Goal: Task Accomplishment & Management: Complete application form

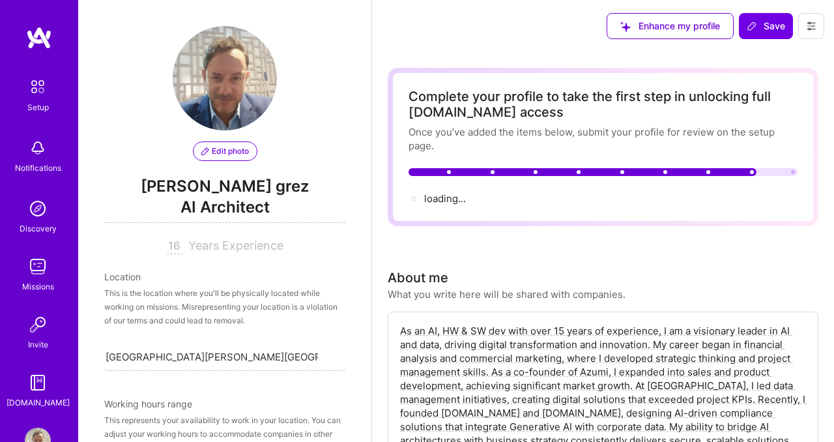
select select "CL"
select select "Right Now"
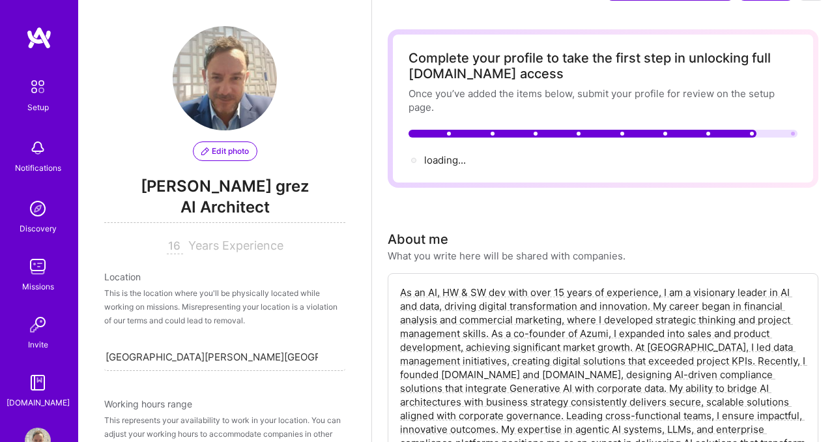
scroll to position [566, 0]
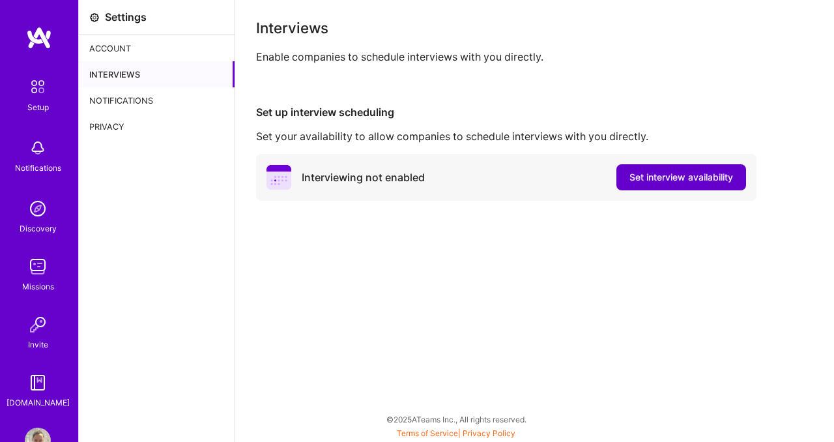
click at [662, 180] on span "Set interview availability" at bounding box center [682, 177] width 104 height 13
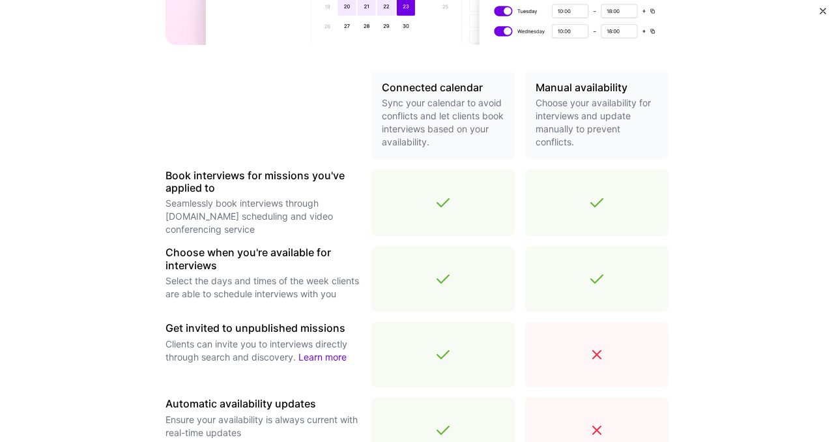
scroll to position [471, 0]
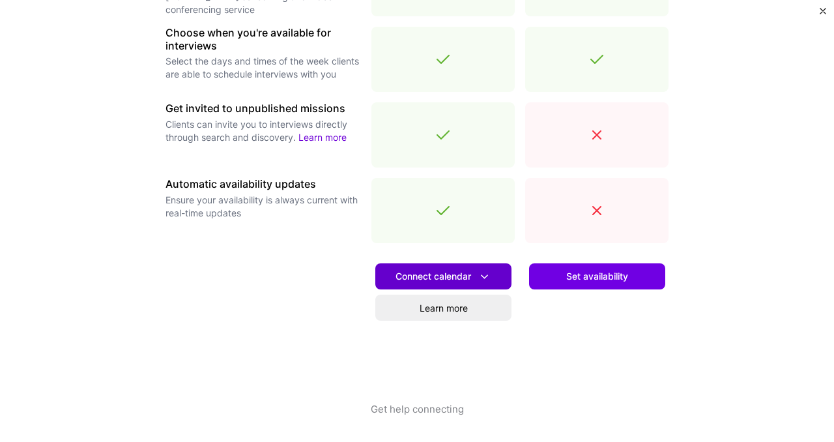
click at [457, 278] on span "Connect calendar" at bounding box center [444, 277] width 96 height 14
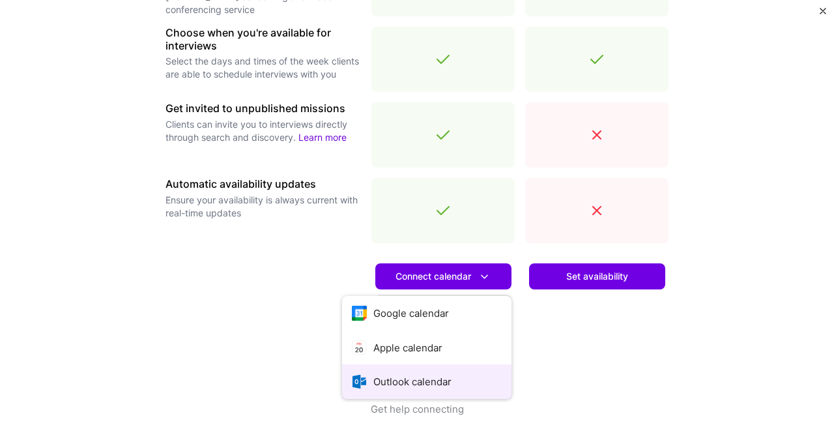
click at [415, 379] on button "Outlook calendar" at bounding box center [426, 381] width 169 height 35
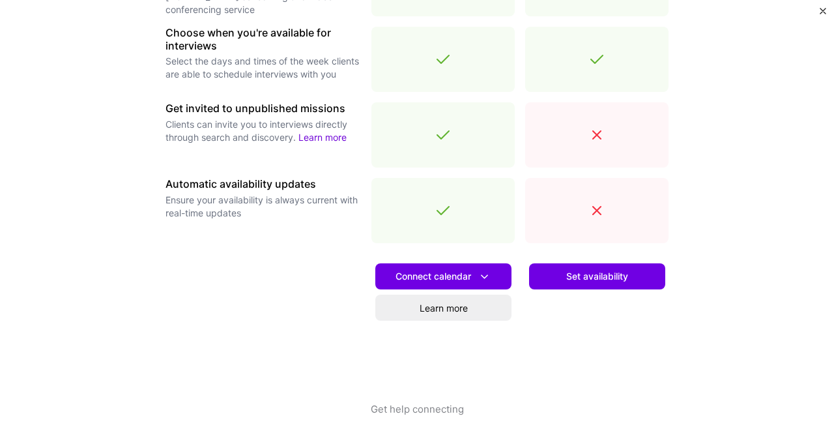
scroll to position [0, 0]
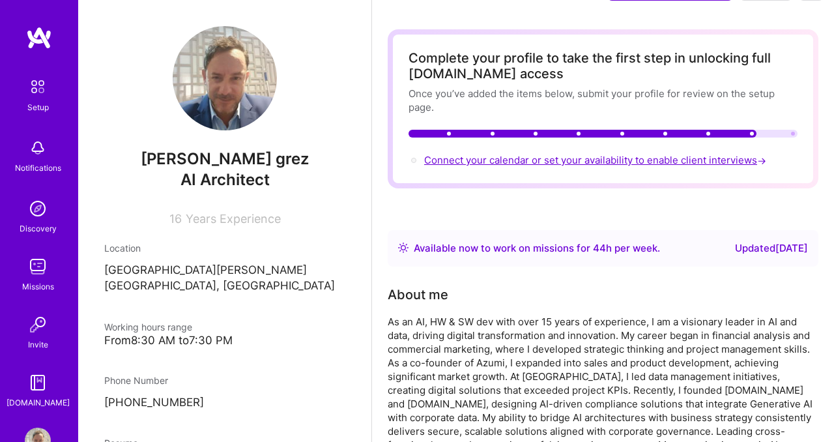
scroll to position [42, 0]
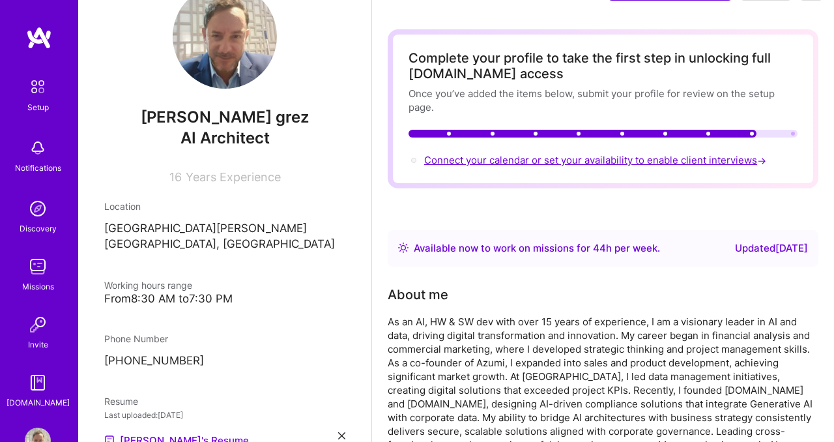
click at [516, 160] on span "Connect your calendar or set your availability to enable client interviews →" at bounding box center [596, 160] width 345 height 12
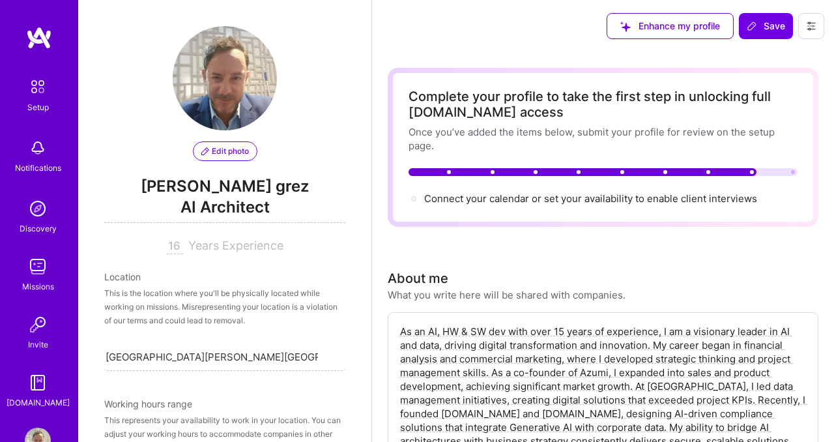
select select "CL"
select select "Right Now"
click at [228, 153] on span "Edit photo" at bounding box center [225, 151] width 48 height 12
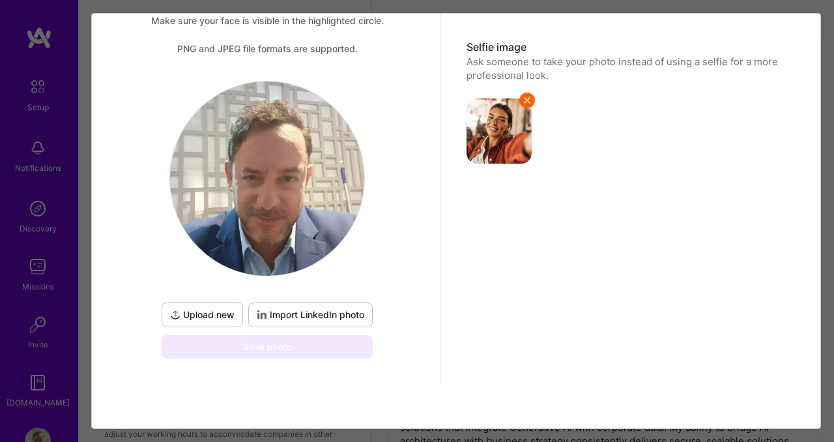
scroll to position [79, 0]
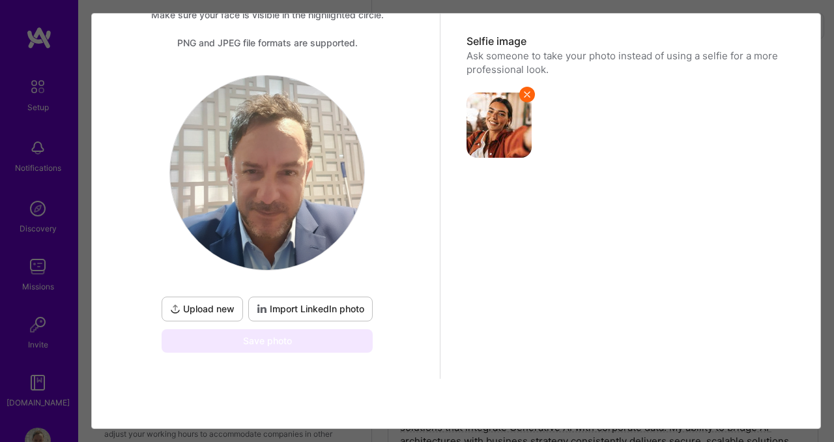
click at [198, 312] on span "Upload new" at bounding box center [202, 308] width 65 height 13
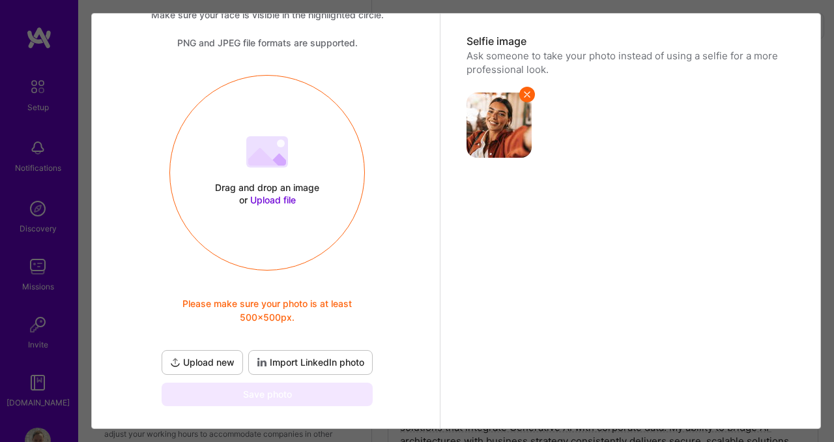
click at [213, 356] on span "Upload new" at bounding box center [202, 362] width 65 height 13
drag, startPoint x: 276, startPoint y: 153, endPoint x: 276, endPoint y: 193, distance: 40.4
click at [276, 193] on div "Drag and drop an image or Upload file Upload file Please make sure your photo i…" at bounding box center [267, 173] width 194 height 138
click at [201, 364] on span "Upload new" at bounding box center [202, 362] width 65 height 13
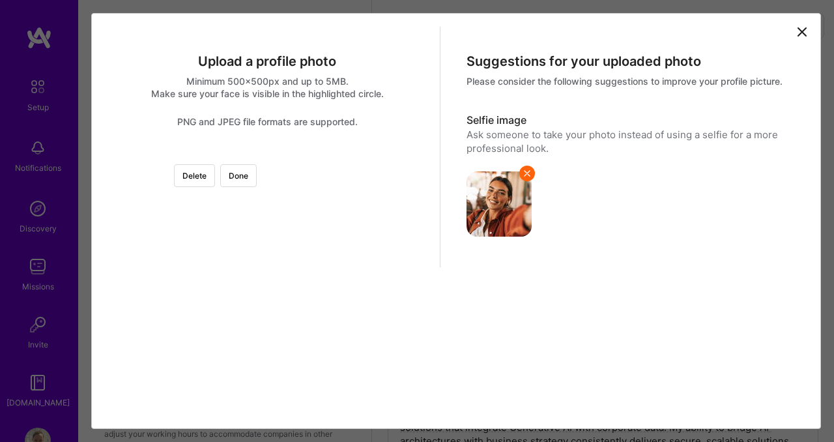
scroll to position [124, 0]
click at [369, 361] on div at bounding box center [429, 369] width 325 height 325
click at [257, 164] on button "Done" at bounding box center [238, 175] width 37 height 23
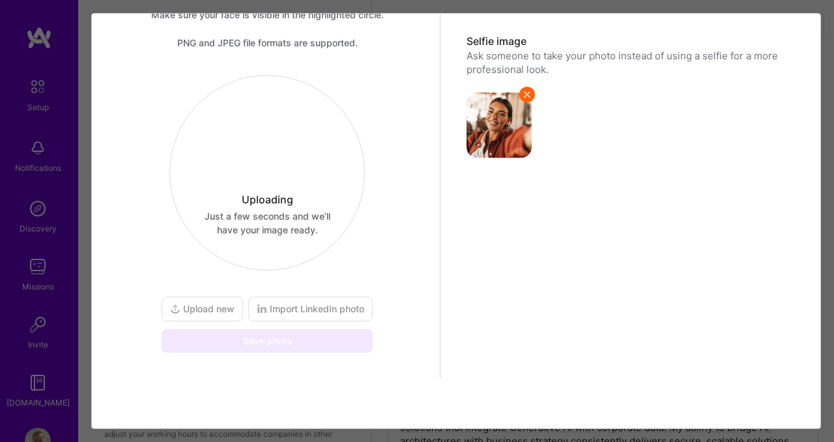
scroll to position [79, 0]
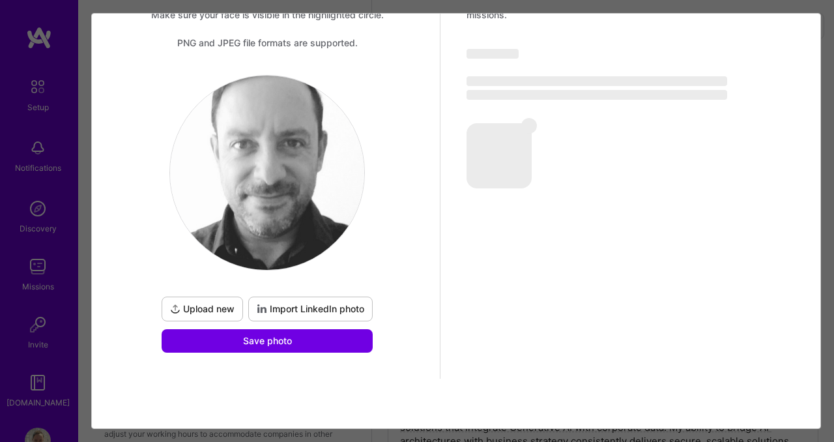
click at [308, 310] on span "Import LinkedIn photo" at bounding box center [311, 308] width 108 height 13
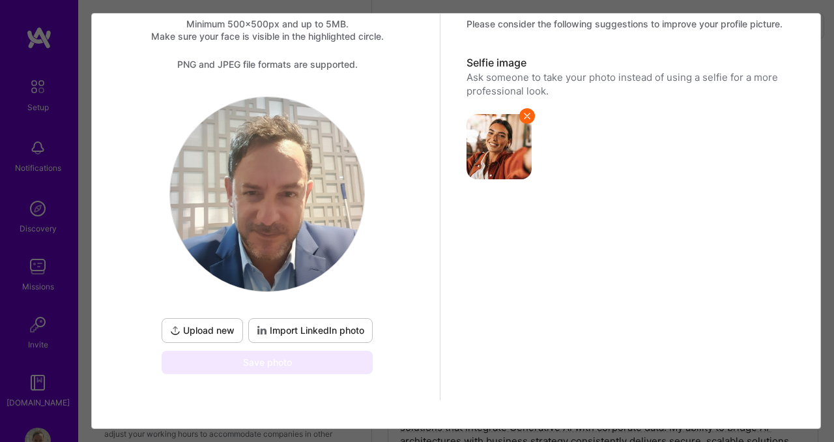
scroll to position [0, 0]
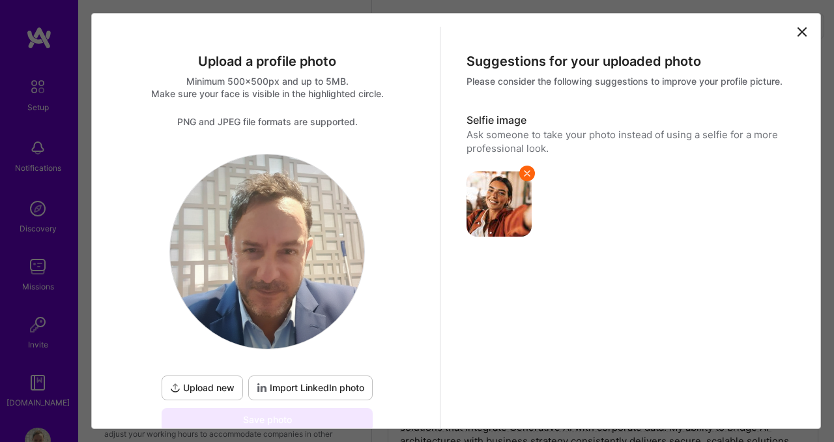
click at [801, 31] on icon at bounding box center [803, 32] width 16 height 16
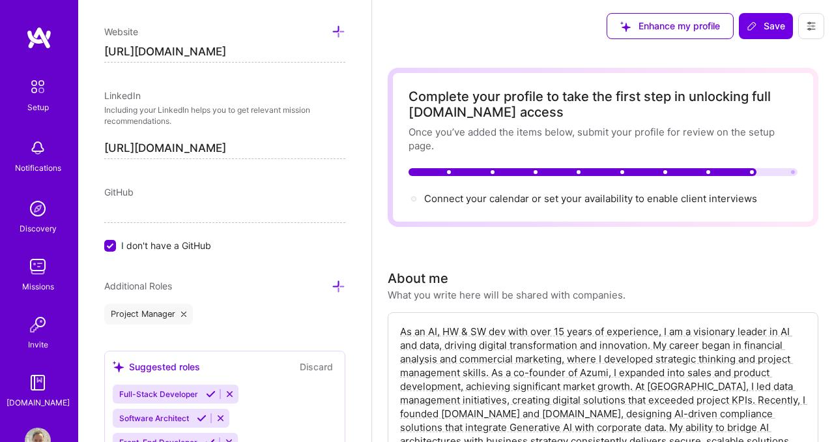
scroll to position [653, 0]
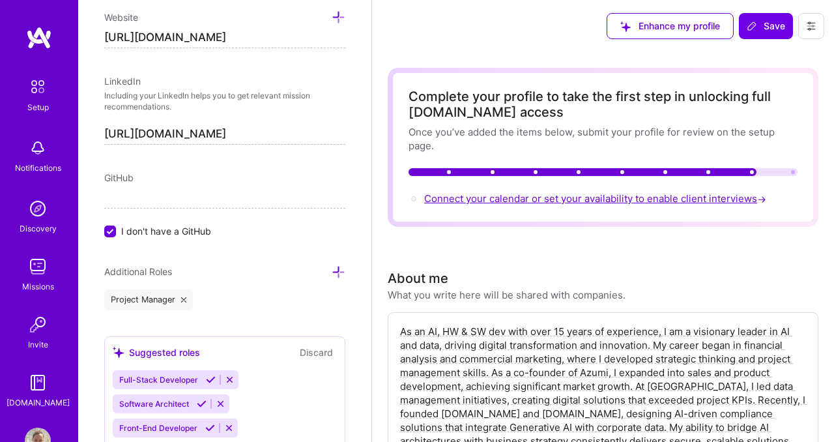
click at [520, 198] on span "Connect your calendar or set your availability to enable client interviews →" at bounding box center [596, 198] width 345 height 12
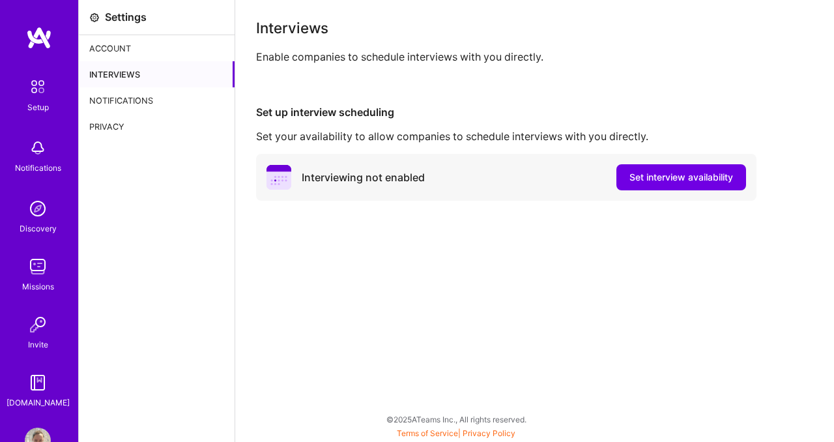
click at [128, 47] on div "Account" at bounding box center [157, 48] width 156 height 26
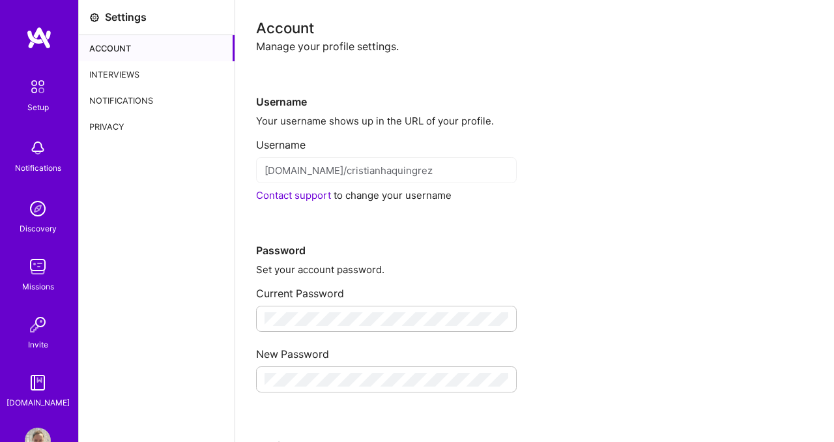
click at [123, 75] on div "Interviews" at bounding box center [157, 74] width 156 height 26
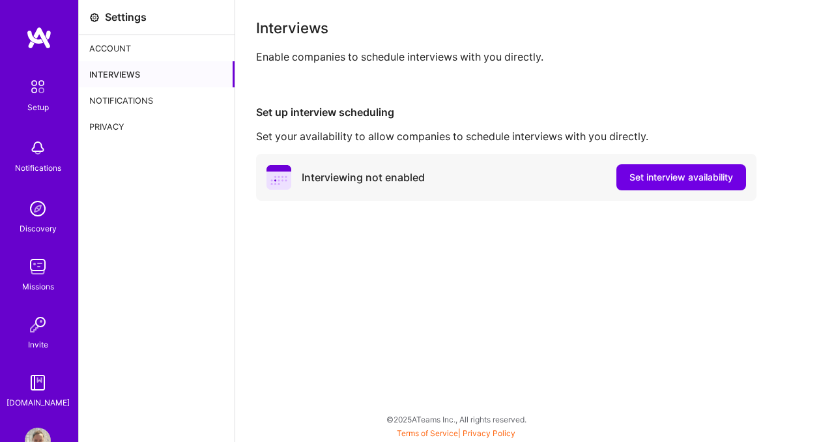
click at [122, 100] on div "Notifications" at bounding box center [157, 100] width 156 height 26
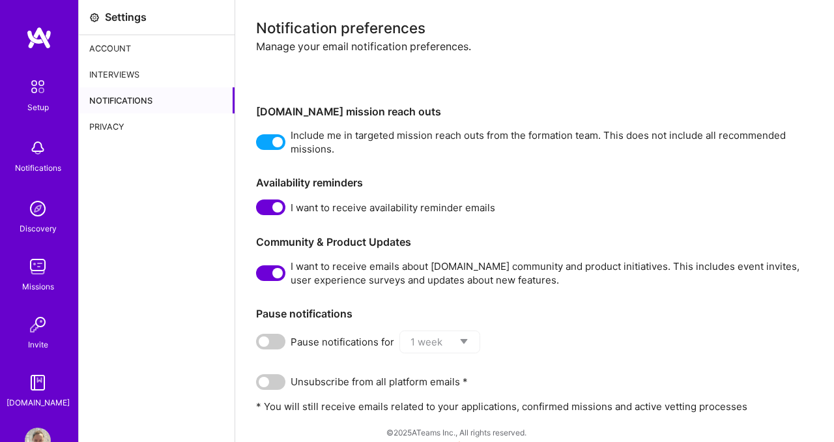
click at [122, 78] on div "Interviews" at bounding box center [157, 74] width 156 height 26
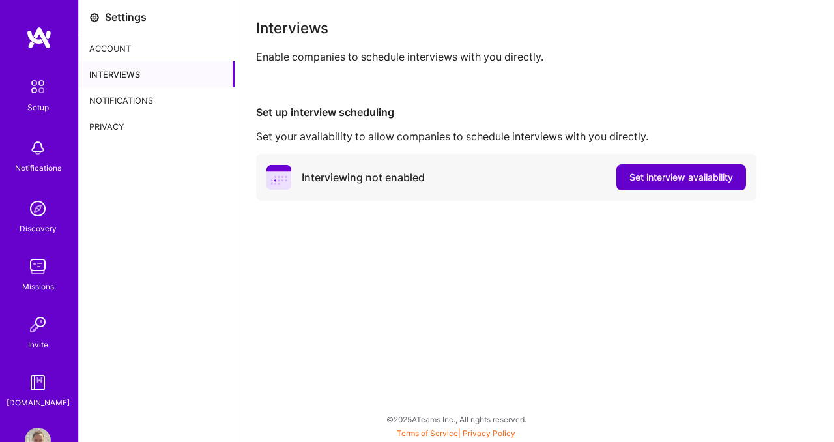
click at [701, 185] on button "Set interview availability" at bounding box center [682, 177] width 130 height 26
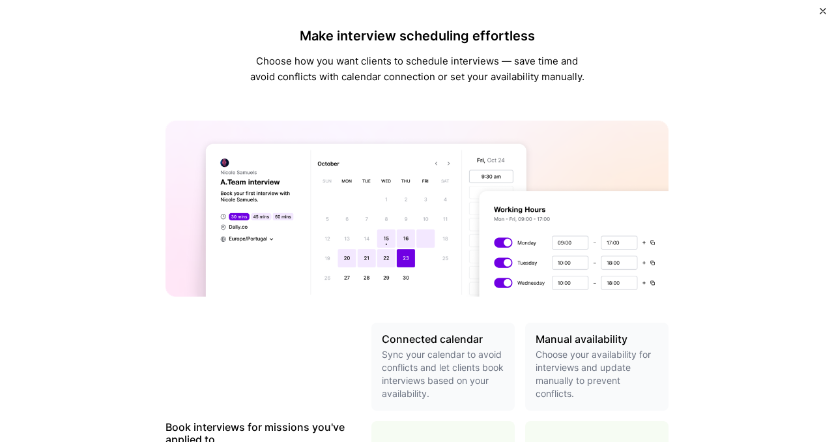
scroll to position [471, 0]
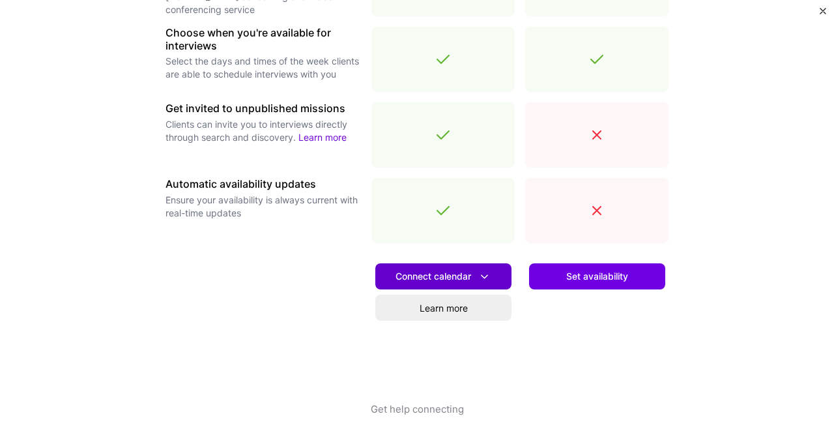
click at [432, 274] on span "Connect calendar" at bounding box center [444, 277] width 96 height 14
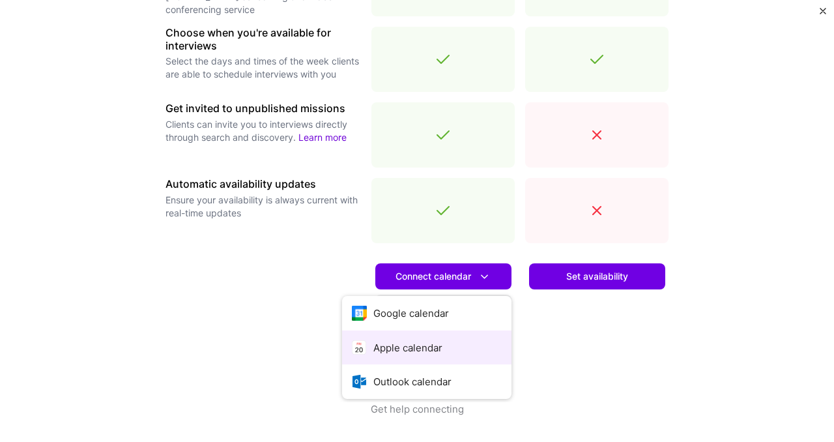
click at [396, 346] on button "Apple calendar" at bounding box center [426, 348] width 169 height 35
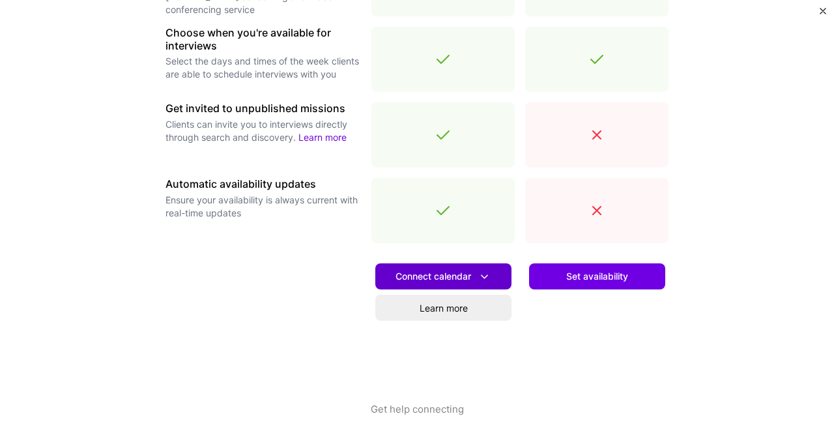
click at [452, 270] on span "Connect calendar" at bounding box center [444, 277] width 96 height 14
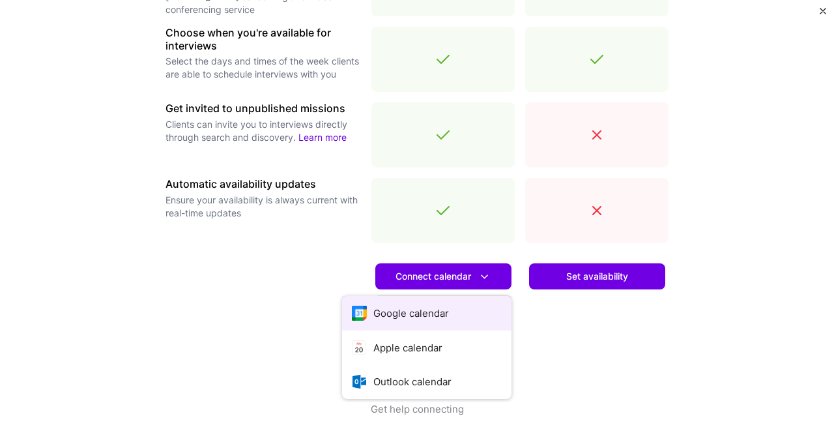
click at [430, 309] on button "Google calendar" at bounding box center [426, 313] width 169 height 35
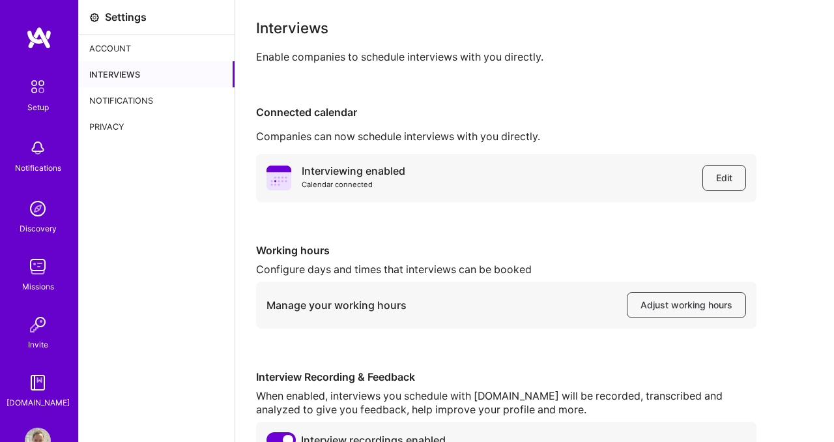
click at [38, 216] on img at bounding box center [38, 209] width 26 height 26
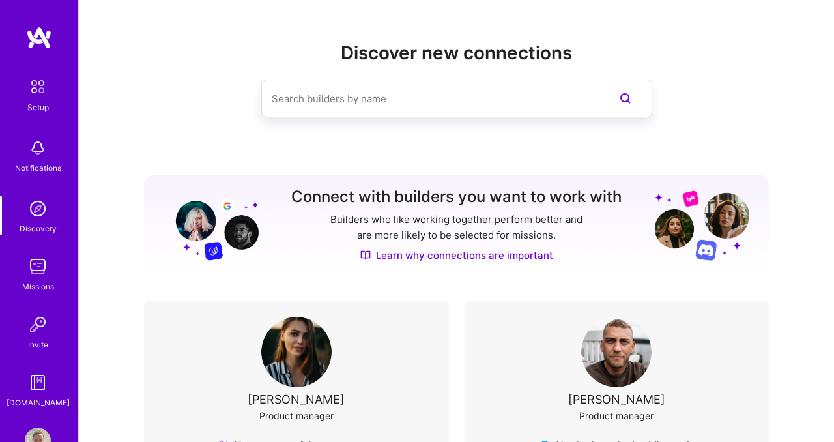
click at [40, 88] on img at bounding box center [37, 86] width 27 height 27
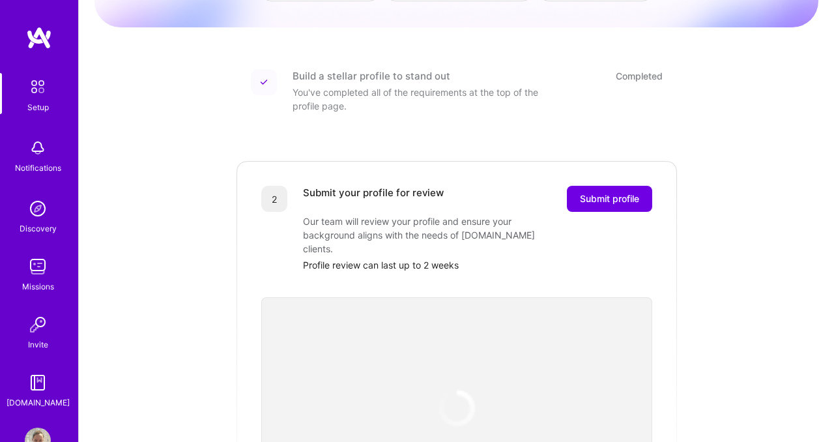
scroll to position [159, 0]
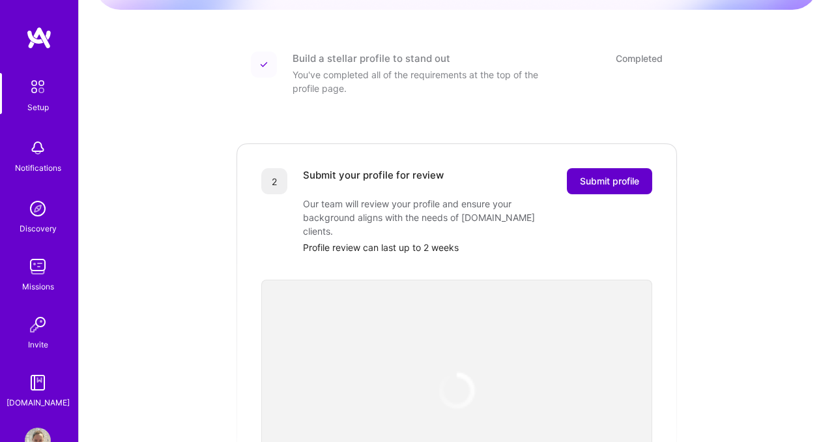
click at [627, 175] on span "Submit profile" at bounding box center [609, 181] width 59 height 13
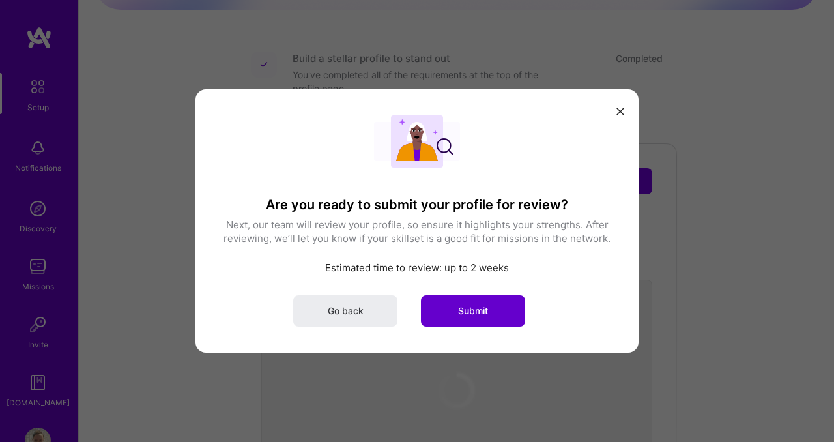
click at [480, 310] on span "Submit" at bounding box center [473, 310] width 30 height 13
